Goal: Obtain resource: Obtain resource

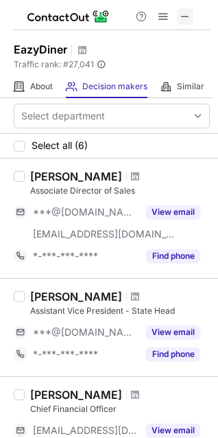
click at [183, 14] on span at bounding box center [185, 16] width 11 height 11
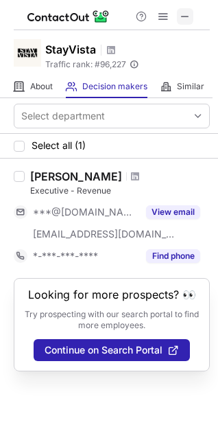
click at [180, 16] on span at bounding box center [185, 16] width 11 height 11
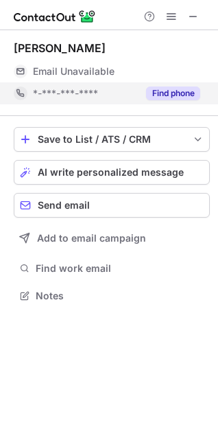
scroll to position [286, 218]
click at [165, 92] on button "Find phone" at bounding box center [173, 94] width 54 height 14
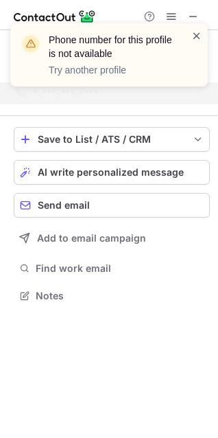
click at [197, 36] on span at bounding box center [197, 36] width 11 height 14
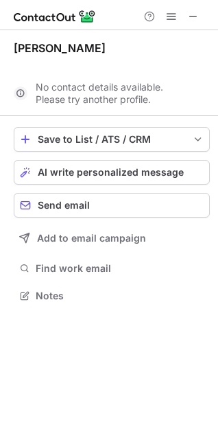
scroll to position [264, 218]
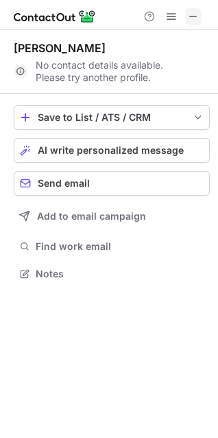
click at [194, 19] on span at bounding box center [193, 16] width 11 height 11
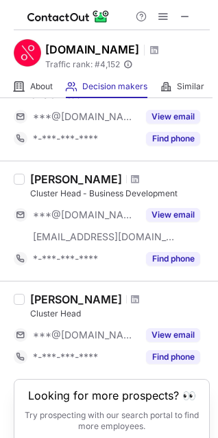
scroll to position [970, 0]
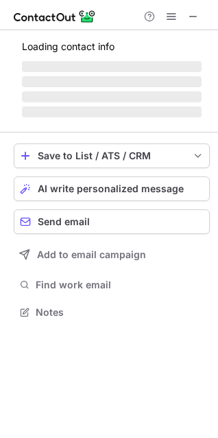
scroll to position [286, 218]
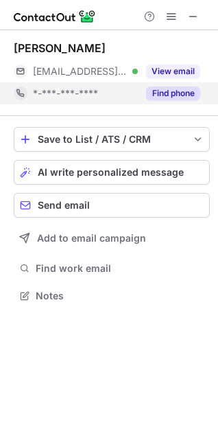
click at [180, 93] on button "Find phone" at bounding box center [173, 94] width 54 height 14
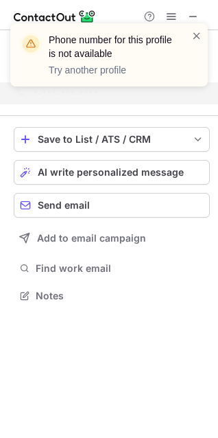
click at [204, 32] on div "Phone number for this profile is not available Try another profile" at bounding box center [109, 54] width 198 height 63
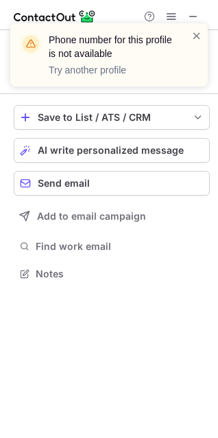
scroll to position [264, 218]
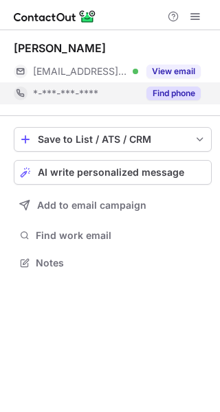
scroll to position [253, 220]
click at [185, 94] on button "Find phone" at bounding box center [173, 94] width 54 height 14
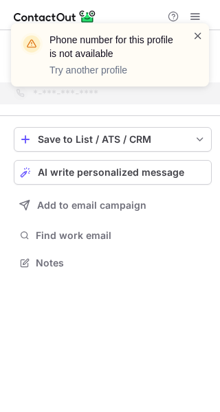
click at [199, 35] on span at bounding box center [197, 36] width 11 height 14
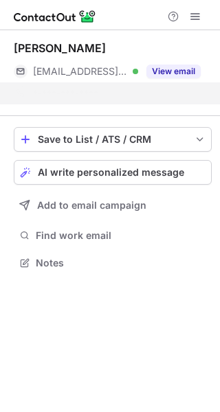
scroll to position [231, 220]
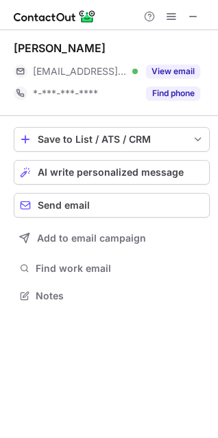
scroll to position [286, 218]
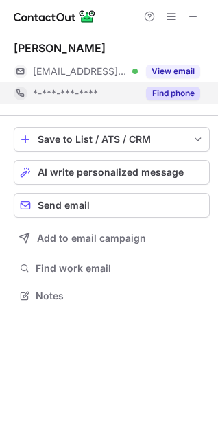
click at [153, 96] on button "Find phone" at bounding box center [173, 94] width 54 height 14
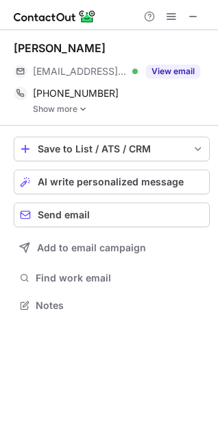
scroll to position [296, 218]
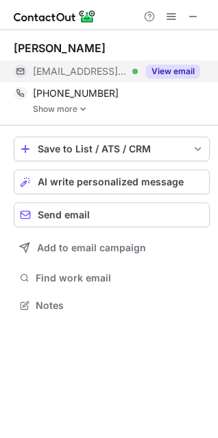
click at [178, 70] on button "View email" at bounding box center [173, 72] width 54 height 14
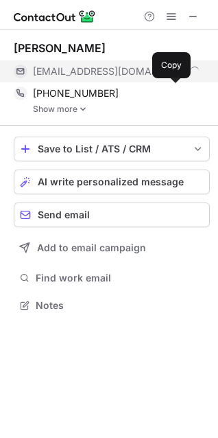
click at [69, 107] on link "Show more" at bounding box center [121, 109] width 177 height 10
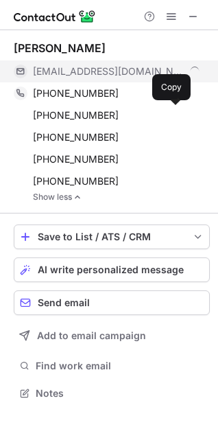
scroll to position [384, 218]
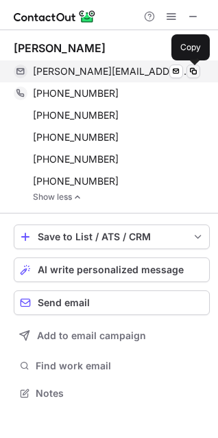
click at [192, 73] on span at bounding box center [193, 71] width 11 height 11
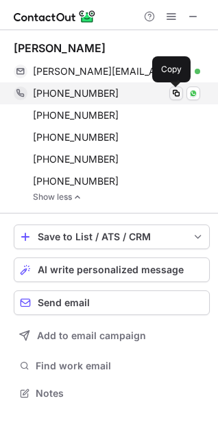
click at [178, 92] on span at bounding box center [176, 93] width 11 height 11
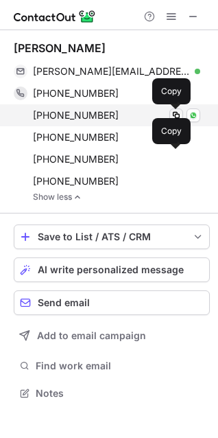
click at [181, 113] on span at bounding box center [176, 115] width 11 height 11
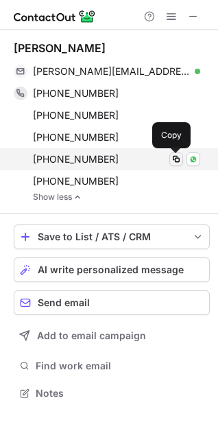
click at [177, 158] on span at bounding box center [176, 159] width 11 height 11
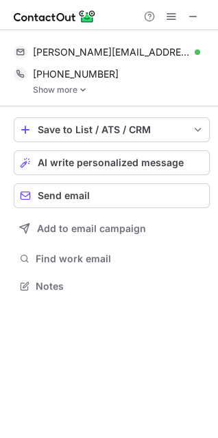
scroll to position [277, 218]
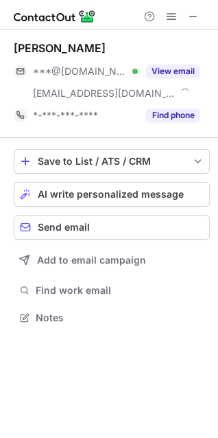
scroll to position [308, 218]
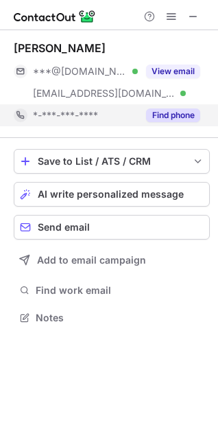
click at [161, 117] on button "Find phone" at bounding box center [173, 115] width 54 height 14
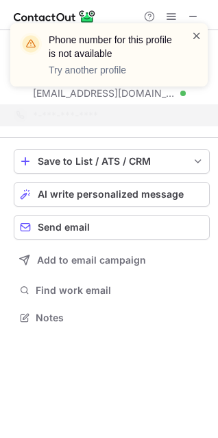
click at [193, 32] on span at bounding box center [197, 36] width 11 height 14
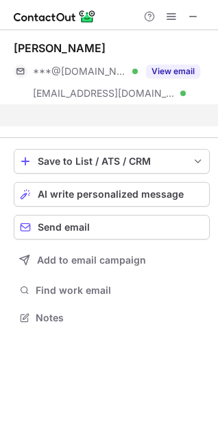
scroll to position [286, 218]
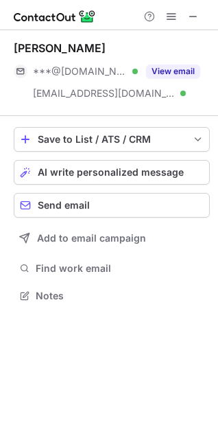
click at [180, 69] on button "View email" at bounding box center [173, 72] width 54 height 14
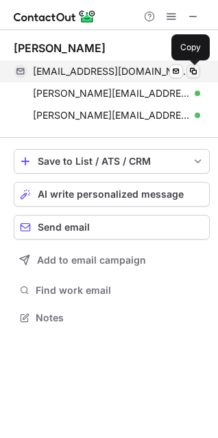
click at [197, 68] on span at bounding box center [193, 71] width 11 height 11
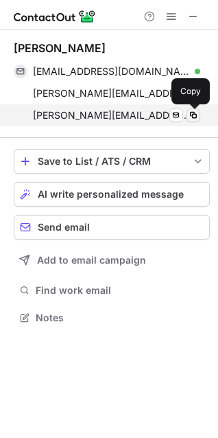
click at [196, 114] on span at bounding box center [193, 115] width 11 height 11
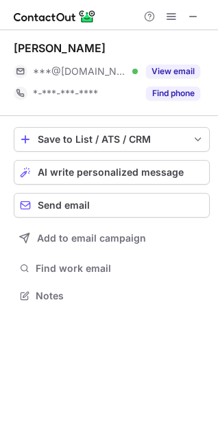
scroll to position [286, 218]
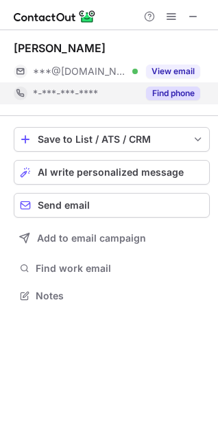
click at [172, 93] on button "Find phone" at bounding box center [173, 94] width 54 height 14
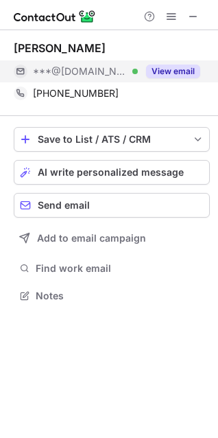
click at [172, 70] on button "View email" at bounding box center [173, 72] width 54 height 14
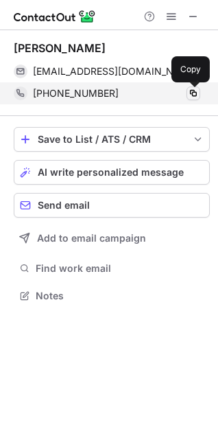
click at [191, 93] on span at bounding box center [193, 93] width 11 height 11
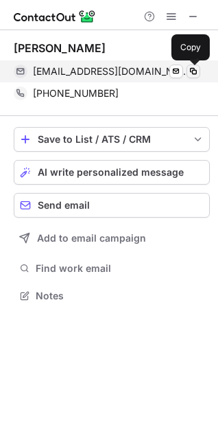
click at [195, 73] on span at bounding box center [193, 71] width 11 height 11
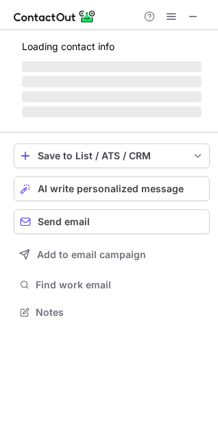
scroll to position [286, 218]
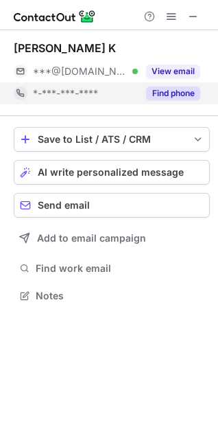
click at [177, 93] on button "Find phone" at bounding box center [173, 94] width 54 height 14
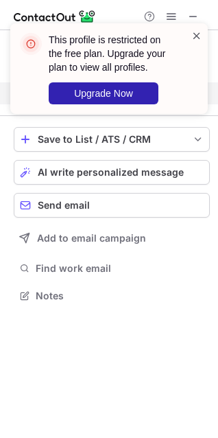
scroll to position [264, 218]
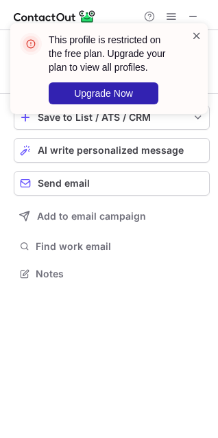
click at [196, 39] on span at bounding box center [197, 36] width 11 height 14
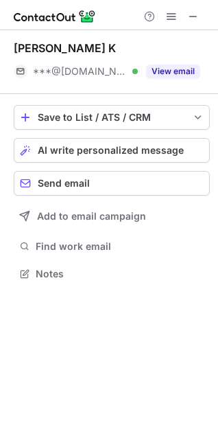
click at [198, 21] on span at bounding box center [193, 16] width 11 height 11
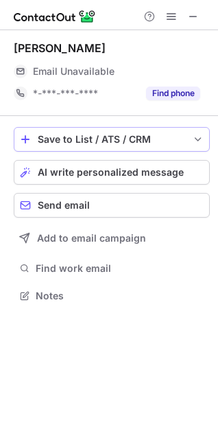
scroll to position [286, 218]
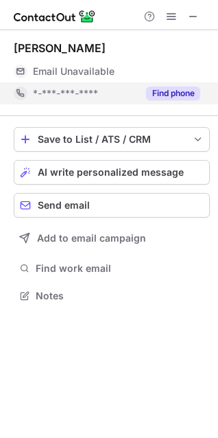
click at [166, 97] on button "Find phone" at bounding box center [173, 94] width 54 height 14
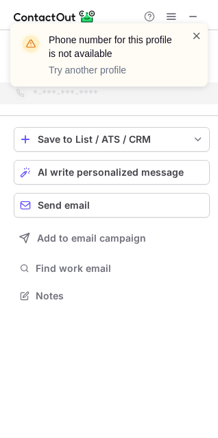
click at [199, 35] on span at bounding box center [197, 36] width 11 height 14
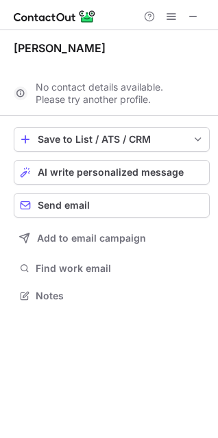
scroll to position [264, 218]
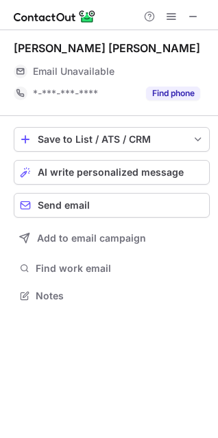
scroll to position [286, 218]
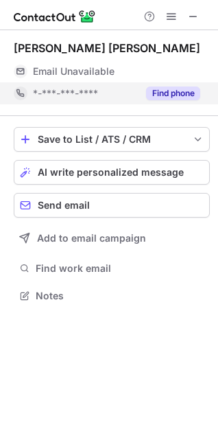
click at [170, 92] on button "Find phone" at bounding box center [173, 94] width 54 height 14
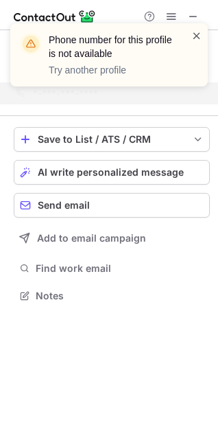
click at [198, 36] on span at bounding box center [197, 36] width 11 height 14
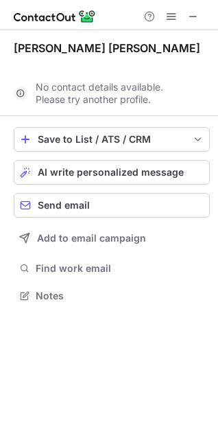
scroll to position [264, 218]
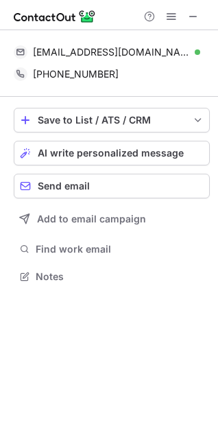
scroll to position [266, 218]
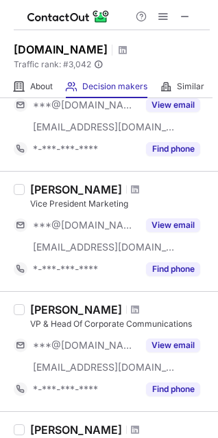
scroll to position [581, 0]
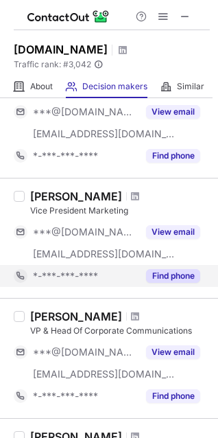
click at [165, 275] on button "Find phone" at bounding box center [173, 276] width 54 height 14
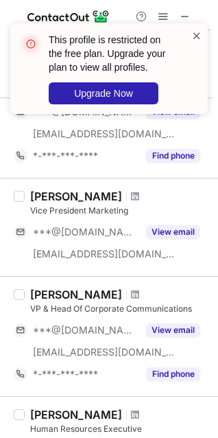
click at [195, 37] on span at bounding box center [197, 36] width 11 height 14
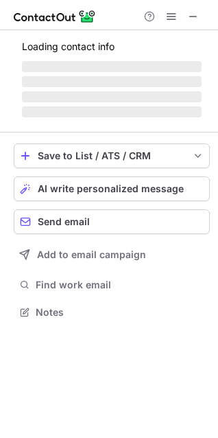
scroll to position [302, 218]
click at [172, 116] on span "‌" at bounding box center [112, 111] width 180 height 11
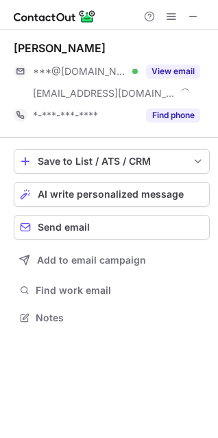
scroll to position [308, 218]
click at [172, 116] on button "Find phone" at bounding box center [173, 115] width 54 height 14
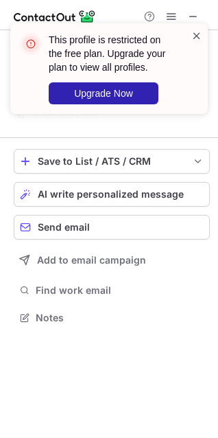
click at [200, 37] on span at bounding box center [197, 36] width 11 height 14
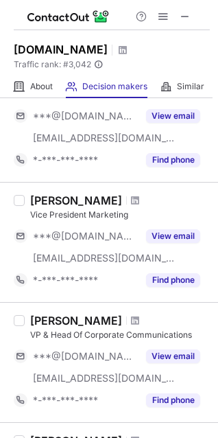
scroll to position [571, 0]
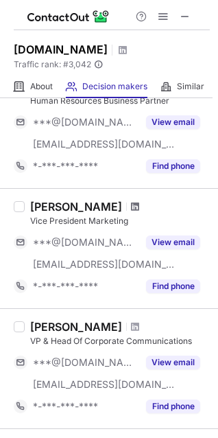
click at [131, 205] on span at bounding box center [135, 206] width 8 height 11
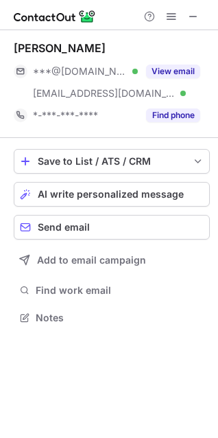
scroll to position [308, 218]
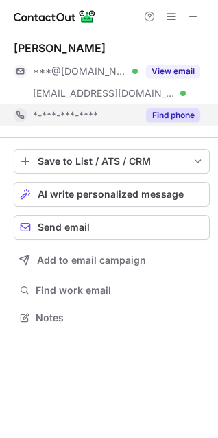
click at [164, 121] on button "Find phone" at bounding box center [173, 115] width 54 height 14
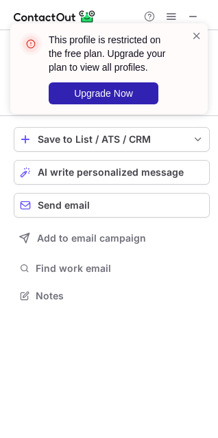
scroll to position [286, 218]
click at [194, 37] on span at bounding box center [197, 36] width 11 height 14
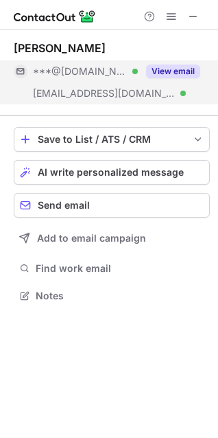
click at [181, 65] on button "View email" at bounding box center [173, 72] width 54 height 14
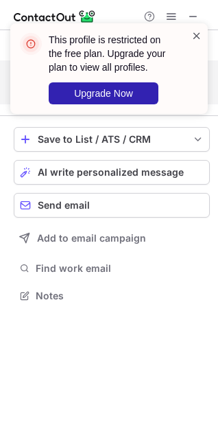
click at [201, 37] on div "This profile is restricted on the free plan. Upgrade your plan to view all prof…" at bounding box center [109, 68] width 198 height 91
click at [201, 37] on span at bounding box center [197, 36] width 11 height 14
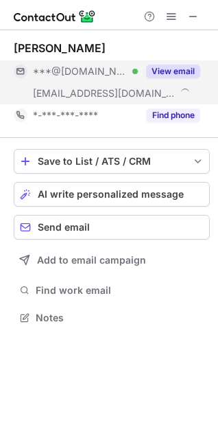
scroll to position [308, 218]
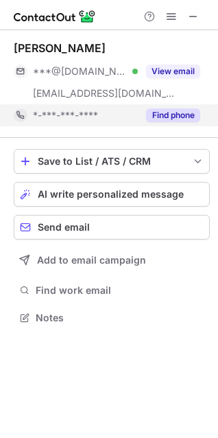
click at [163, 117] on button "Find phone" at bounding box center [173, 115] width 54 height 14
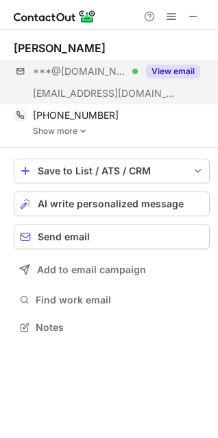
scroll to position [318, 218]
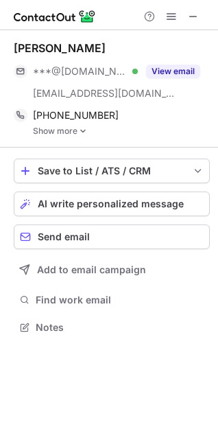
click at [89, 128] on link "Show more" at bounding box center [121, 131] width 177 height 10
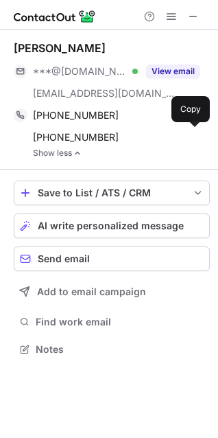
scroll to position [340, 218]
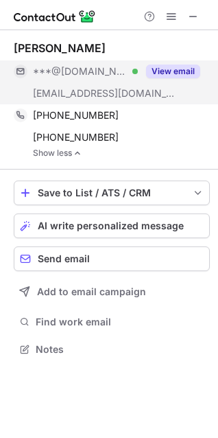
click at [172, 73] on button "View email" at bounding box center [173, 72] width 54 height 14
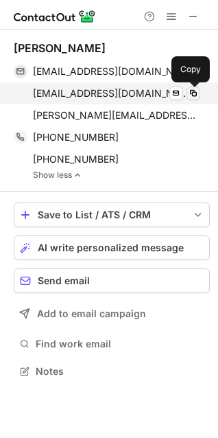
click at [195, 95] on span at bounding box center [193, 93] width 11 height 11
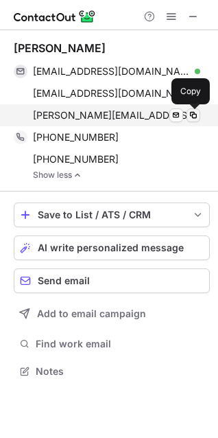
click at [194, 117] on span at bounding box center [193, 115] width 11 height 11
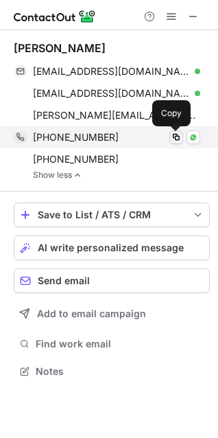
click at [176, 136] on span at bounding box center [176, 137] width 11 height 11
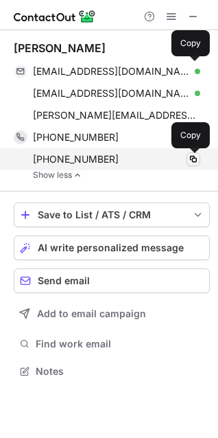
click at [192, 163] on span at bounding box center [193, 159] width 11 height 11
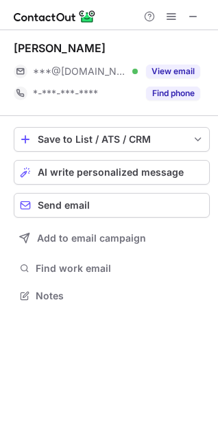
scroll to position [286, 218]
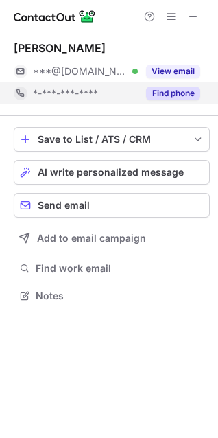
click at [170, 98] on button "Find phone" at bounding box center [173, 94] width 54 height 14
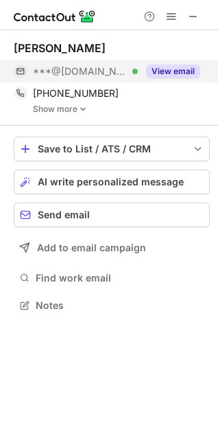
click at [170, 69] on button "View email" at bounding box center [173, 72] width 54 height 14
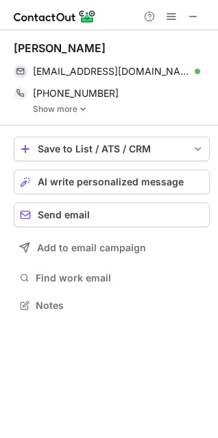
click at [58, 111] on link "Show more" at bounding box center [121, 109] width 177 height 10
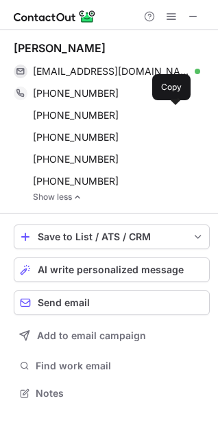
scroll to position [384, 218]
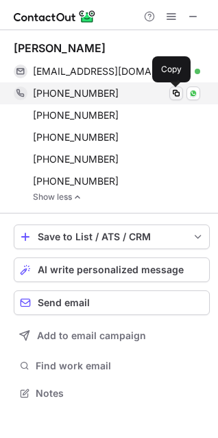
click at [174, 88] on span at bounding box center [176, 93] width 11 height 11
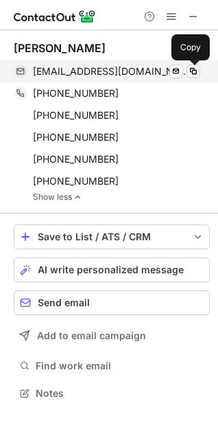
click at [197, 69] on span at bounding box center [193, 71] width 11 height 11
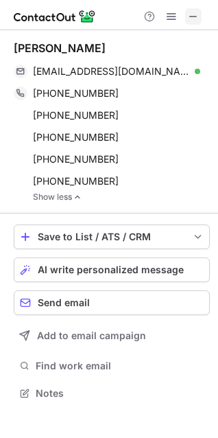
click at [194, 19] on span at bounding box center [193, 16] width 11 height 11
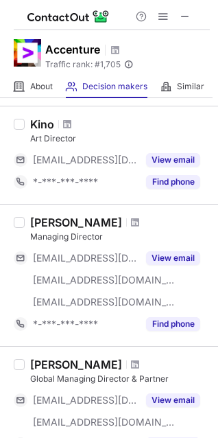
scroll to position [393, 0]
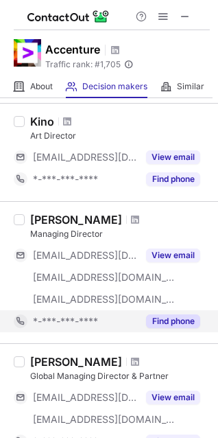
click at [168, 317] on button "Find phone" at bounding box center [173, 321] width 54 height 14
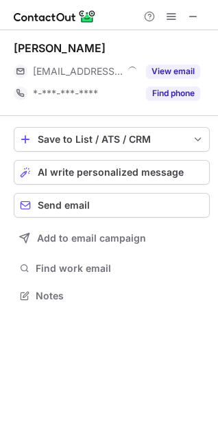
scroll to position [286, 218]
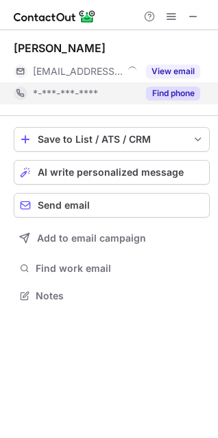
click at [153, 91] on button "Find phone" at bounding box center [173, 94] width 54 height 14
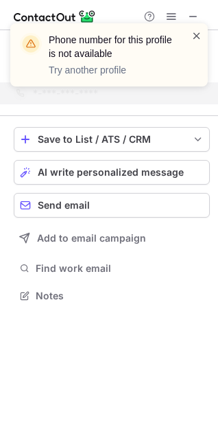
click at [197, 33] on span at bounding box center [197, 36] width 11 height 14
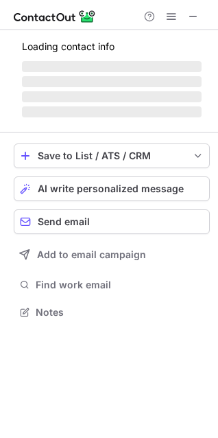
scroll to position [308, 218]
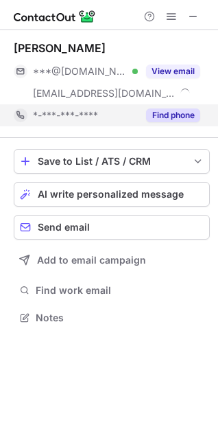
click at [175, 117] on button "Find phone" at bounding box center [173, 115] width 54 height 14
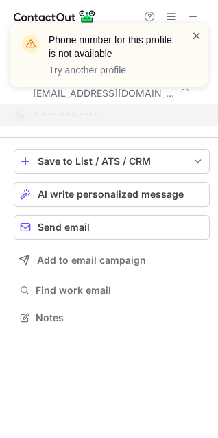
click at [196, 32] on span at bounding box center [197, 36] width 11 height 14
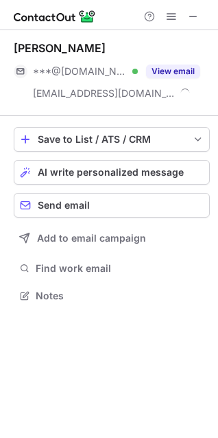
scroll to position [286, 218]
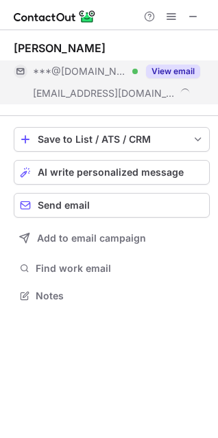
click at [161, 67] on button "View email" at bounding box center [173, 72] width 54 height 14
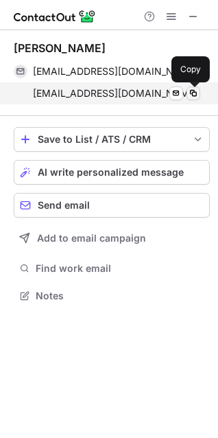
click at [192, 93] on span at bounding box center [193, 93] width 11 height 11
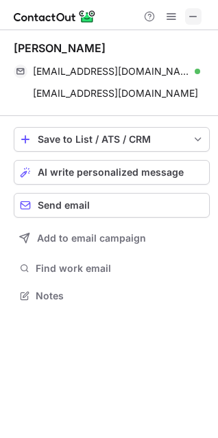
click at [197, 12] on span at bounding box center [193, 16] width 11 height 11
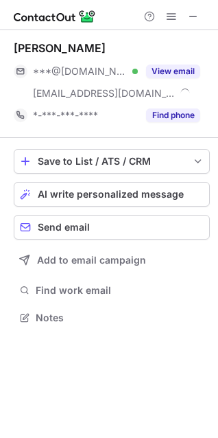
scroll to position [308, 218]
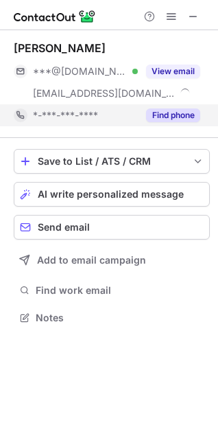
click at [186, 114] on button "Find phone" at bounding box center [173, 115] width 54 height 14
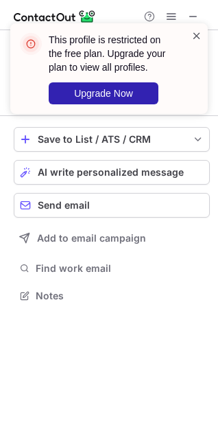
scroll to position [286, 218]
click at [194, 38] on span at bounding box center [197, 36] width 11 height 14
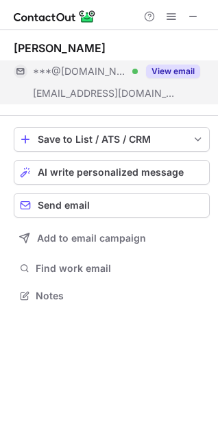
click at [181, 77] on button "View email" at bounding box center [173, 72] width 54 height 14
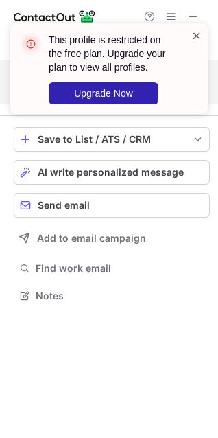
click at [197, 38] on span at bounding box center [197, 36] width 11 height 14
